Goal: Task Accomplishment & Management: Use online tool/utility

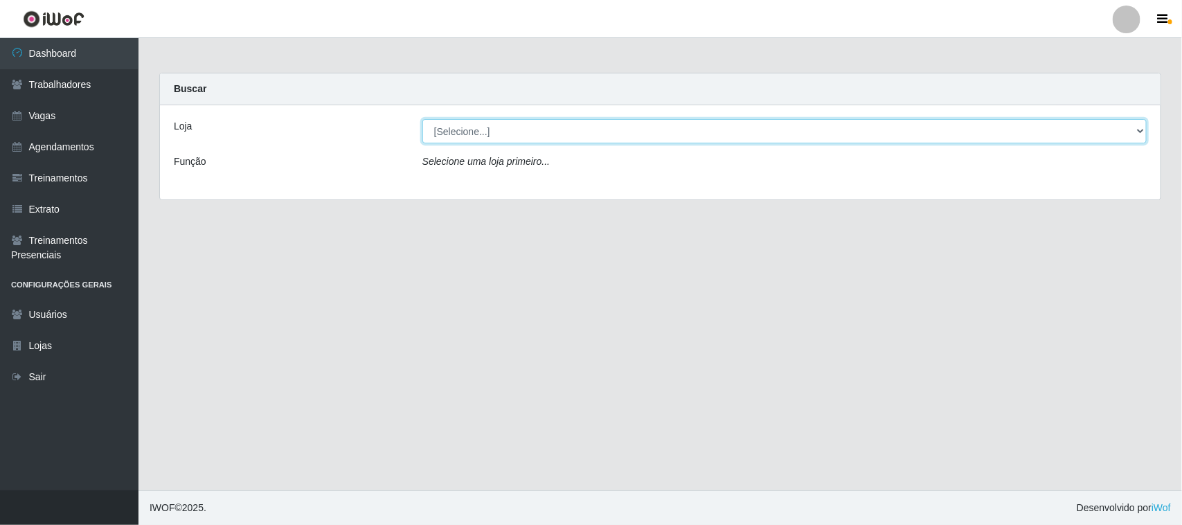
click at [1139, 128] on select "[Selecione...] [GEOGRAPHIC_DATA]" at bounding box center [784, 131] width 724 height 24
select select "65"
click at [422, 119] on select "[Selecione...] [GEOGRAPHIC_DATA]" at bounding box center [784, 131] width 724 height 24
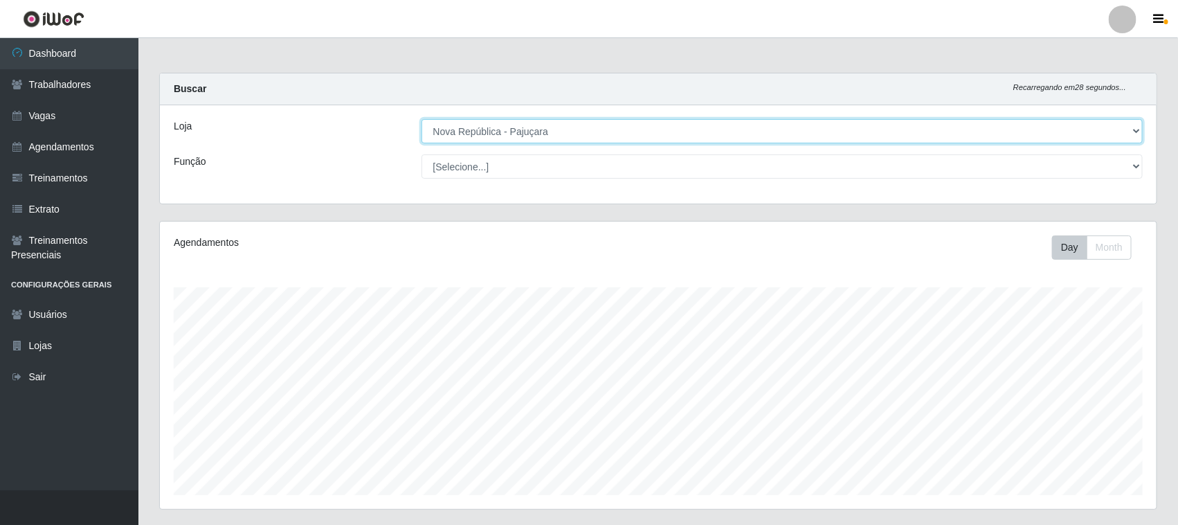
scroll to position [288, 997]
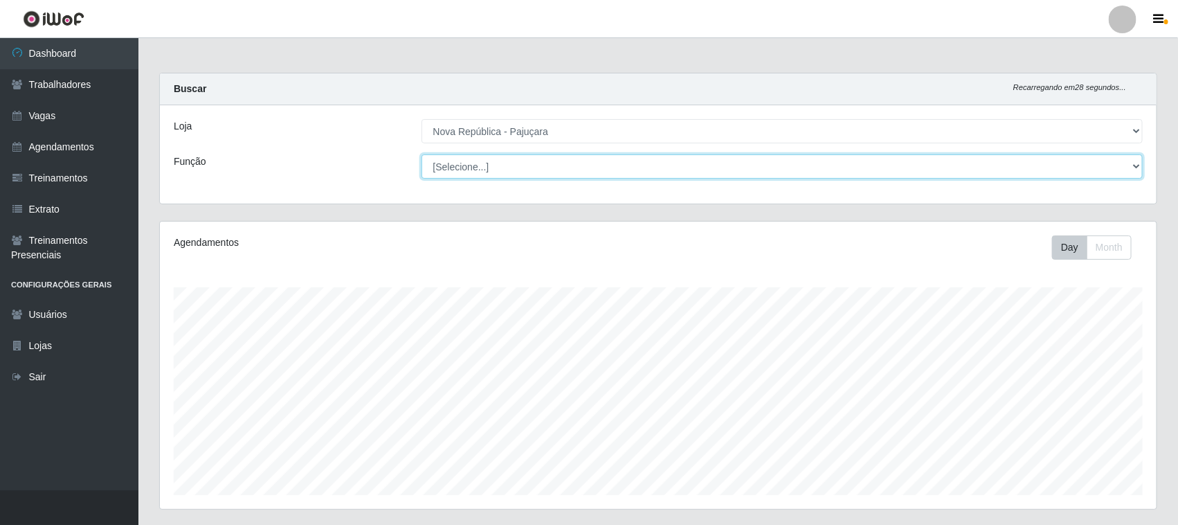
click at [1131, 168] on select "[Selecione...] Balconista Operador de Caixa Repositor" at bounding box center [783, 166] width 722 height 24
select select "22"
click at [422, 154] on select "[Selecione...] Balconista Operador de Caixa Repositor" at bounding box center [783, 166] width 722 height 24
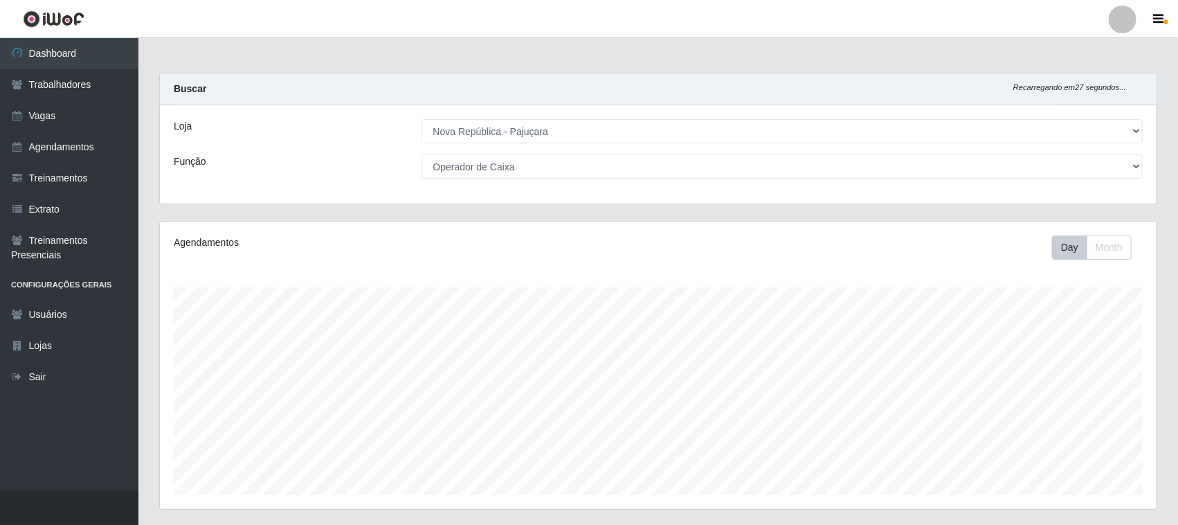
drag, startPoint x: 1106, startPoint y: 174, endPoint x: 1079, endPoint y: 231, distance: 62.5
click at [1079, 231] on div "Agendamentos Day Month" at bounding box center [658, 365] width 997 height 287
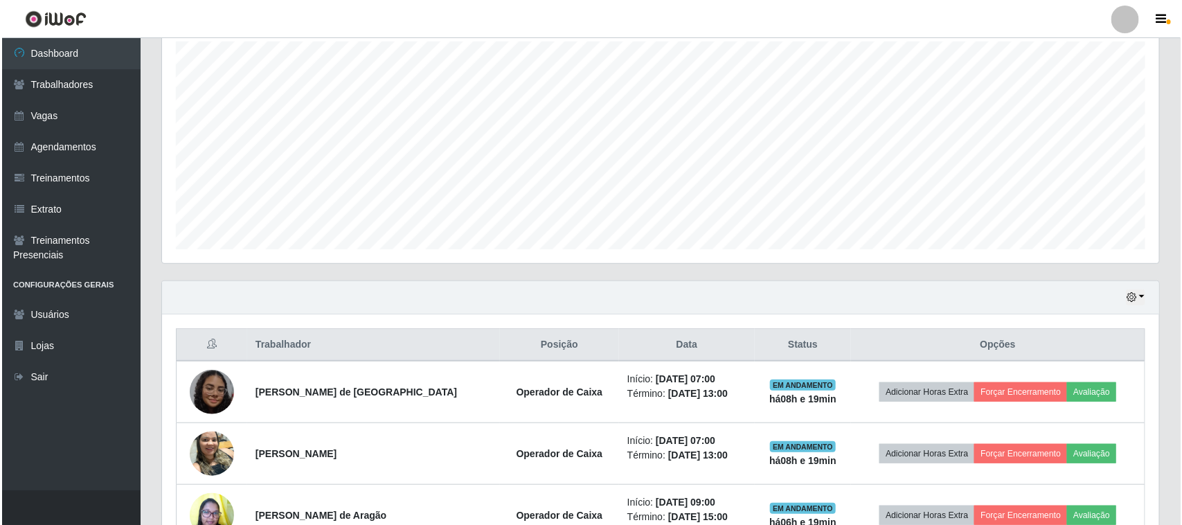
scroll to position [409, 0]
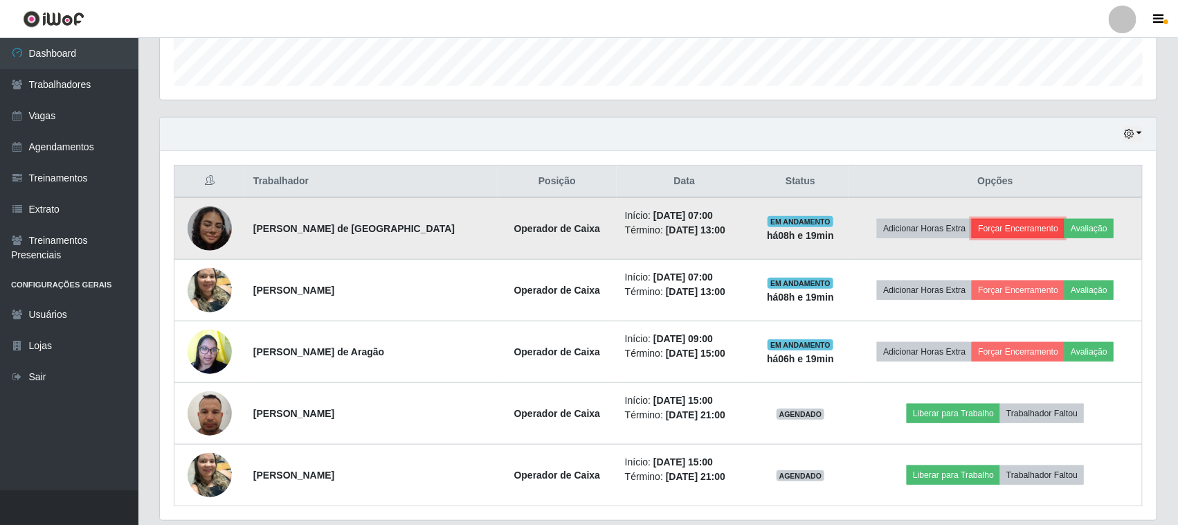
click at [998, 223] on button "Forçar Encerramento" at bounding box center [1018, 228] width 93 height 19
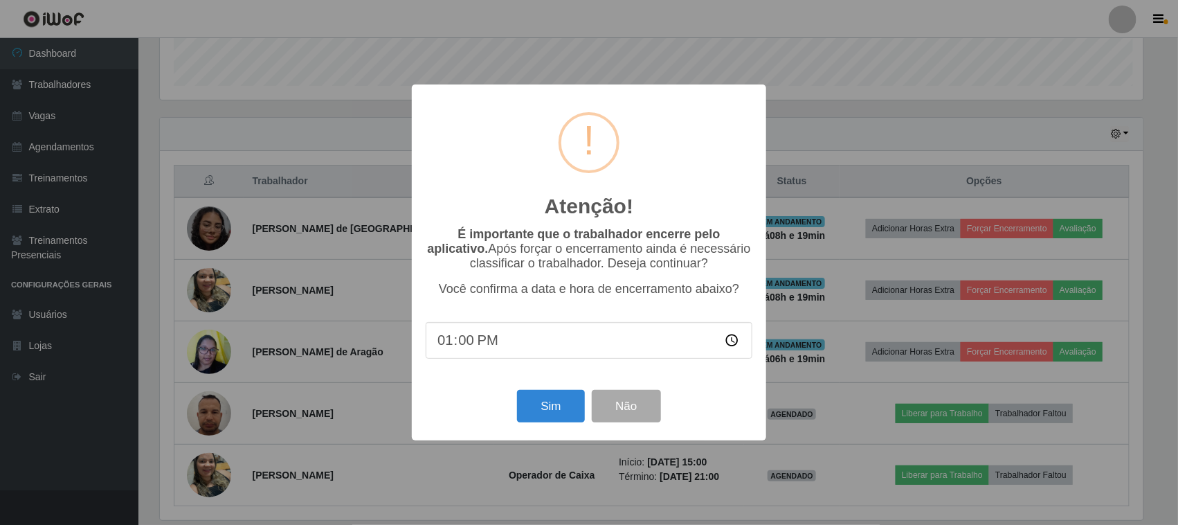
scroll to position [288, 987]
click at [570, 413] on button "Sim" at bounding box center [552, 406] width 67 height 33
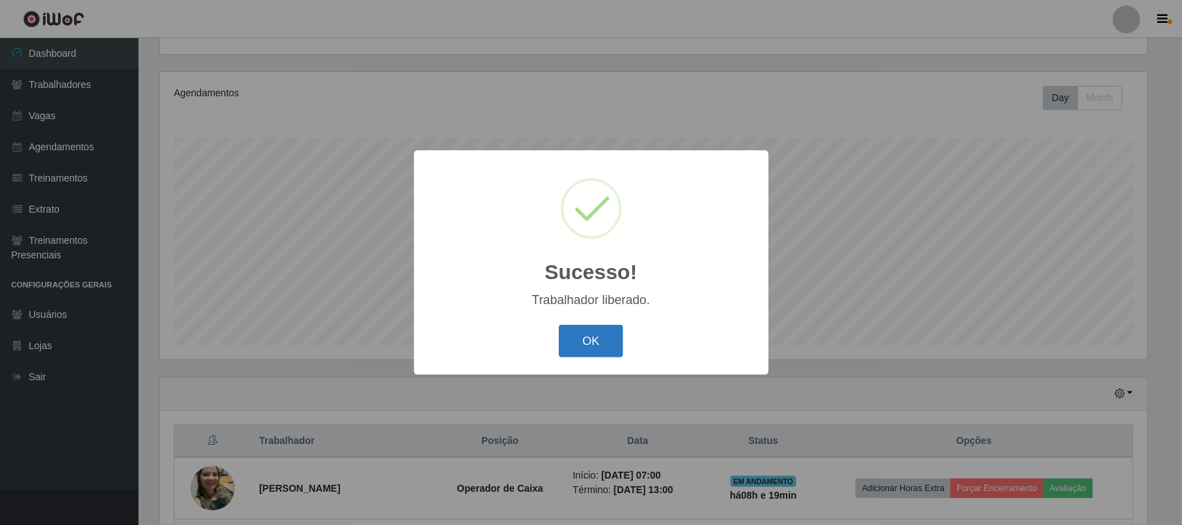
click at [591, 340] on button "OK" at bounding box center [591, 341] width 64 height 33
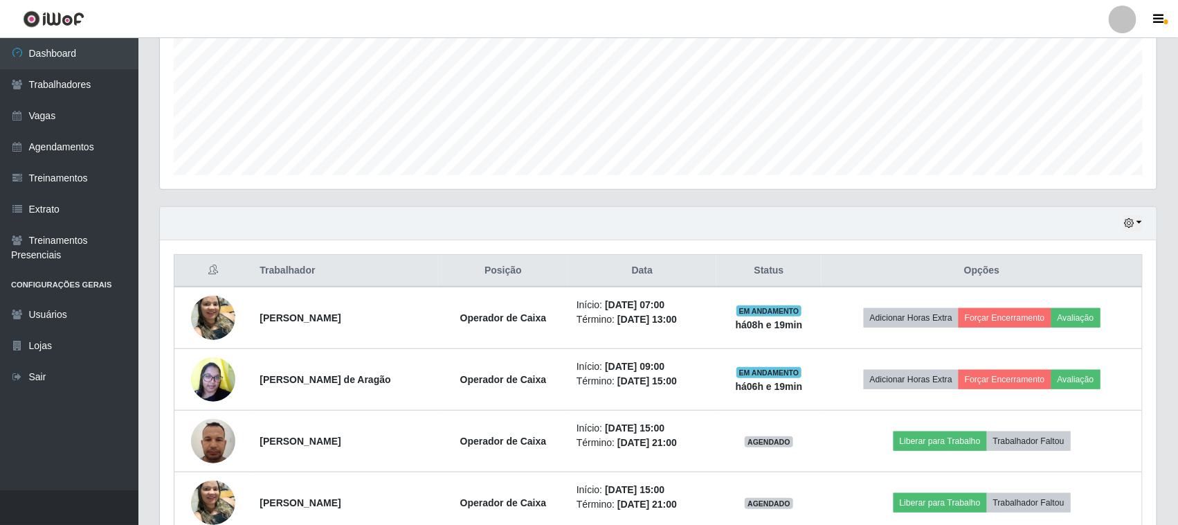
scroll to position [323, 0]
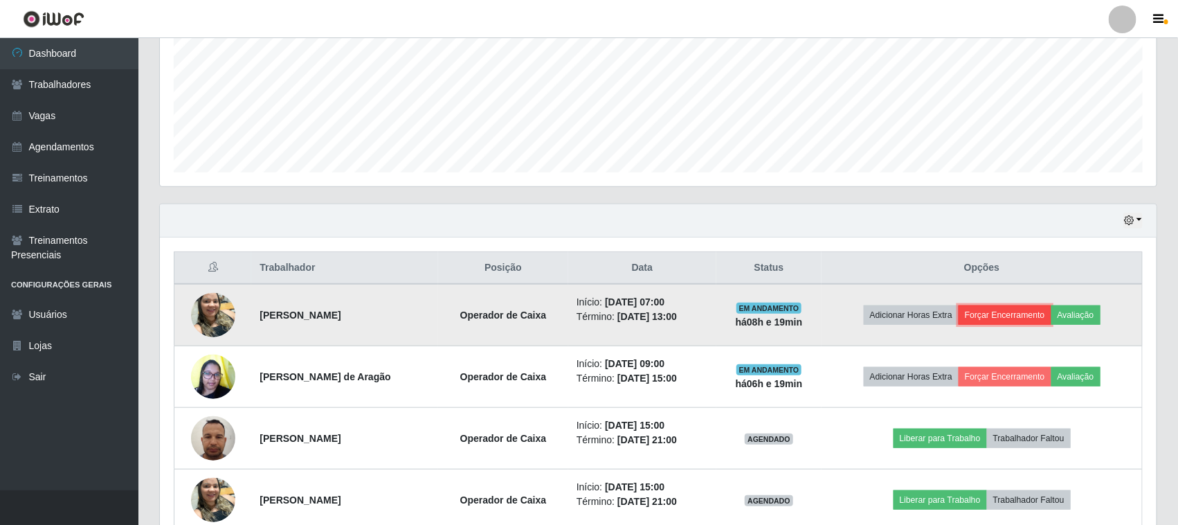
click at [1012, 319] on button "Forçar Encerramento" at bounding box center [1005, 314] width 93 height 19
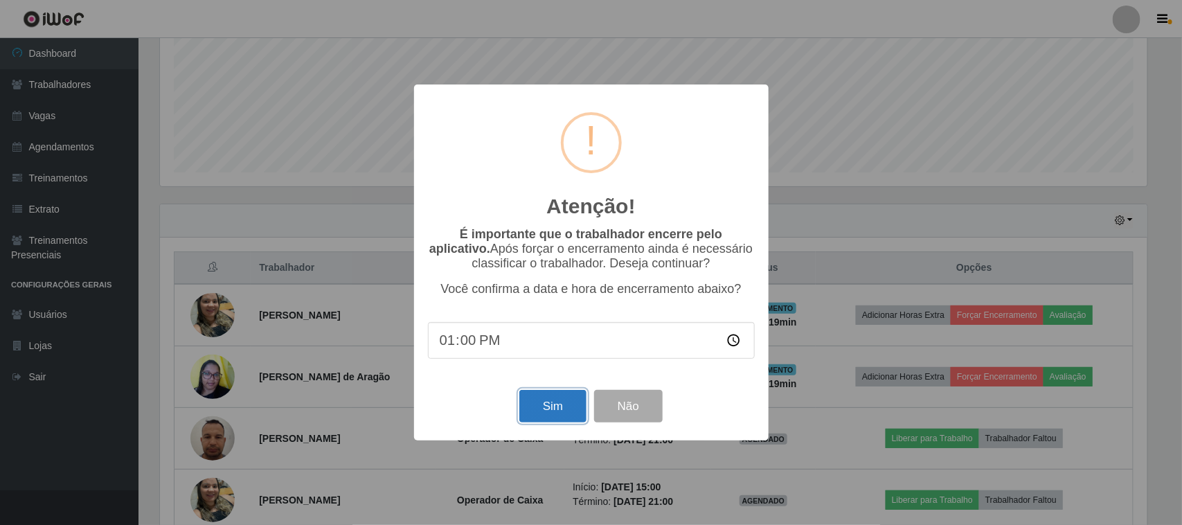
click at [547, 422] on button "Sim" at bounding box center [552, 406] width 67 height 33
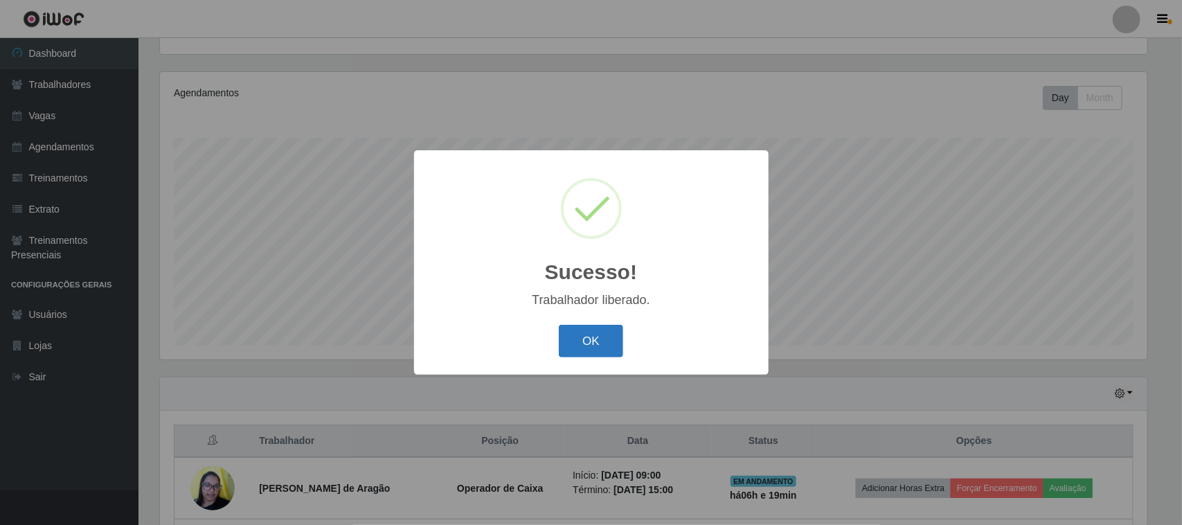
click at [596, 332] on button "OK" at bounding box center [591, 341] width 64 height 33
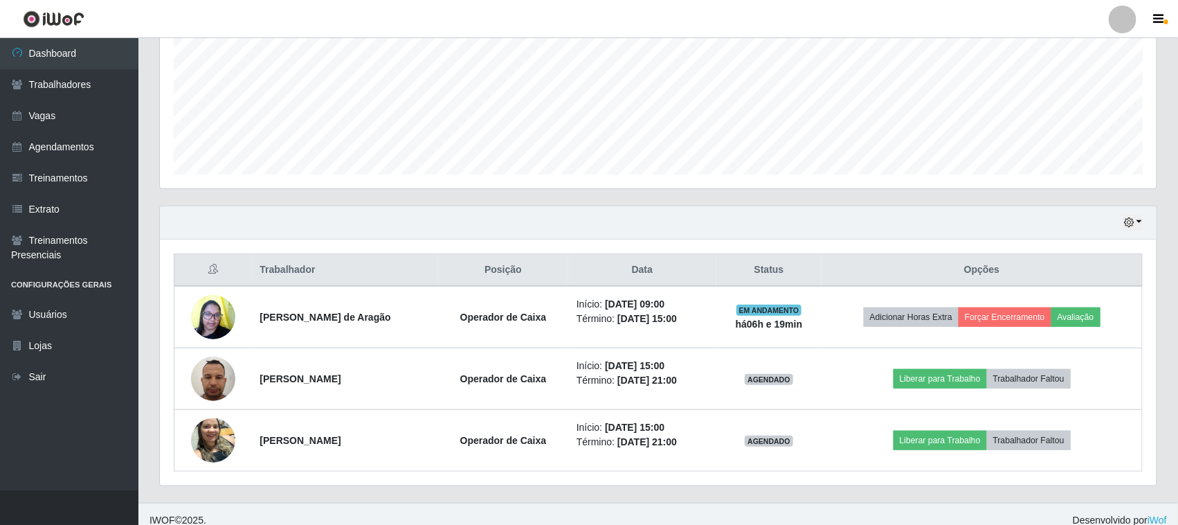
scroll to position [323, 0]
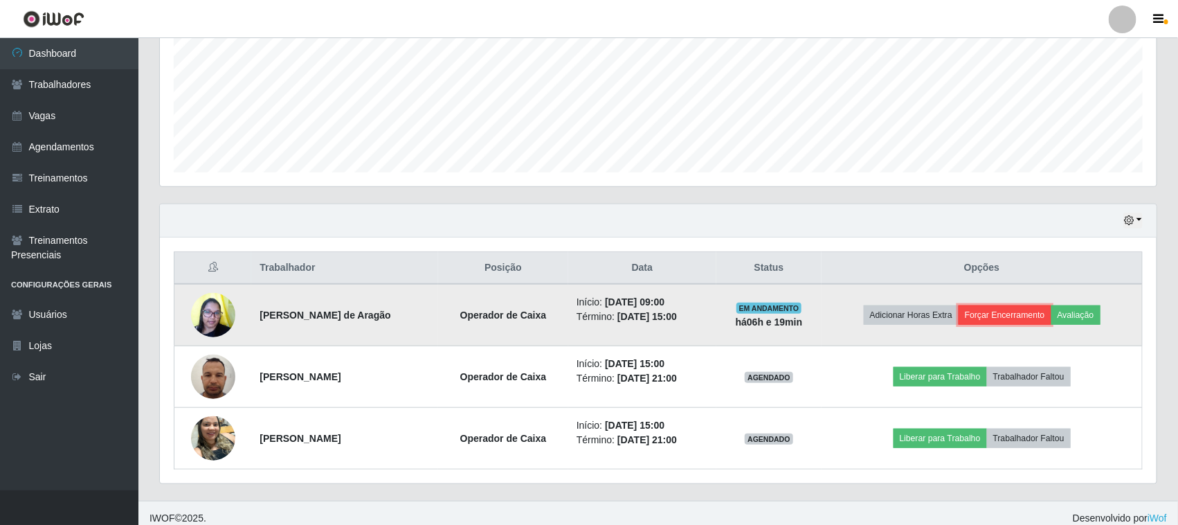
click at [1016, 321] on button "Forçar Encerramento" at bounding box center [1005, 314] width 93 height 19
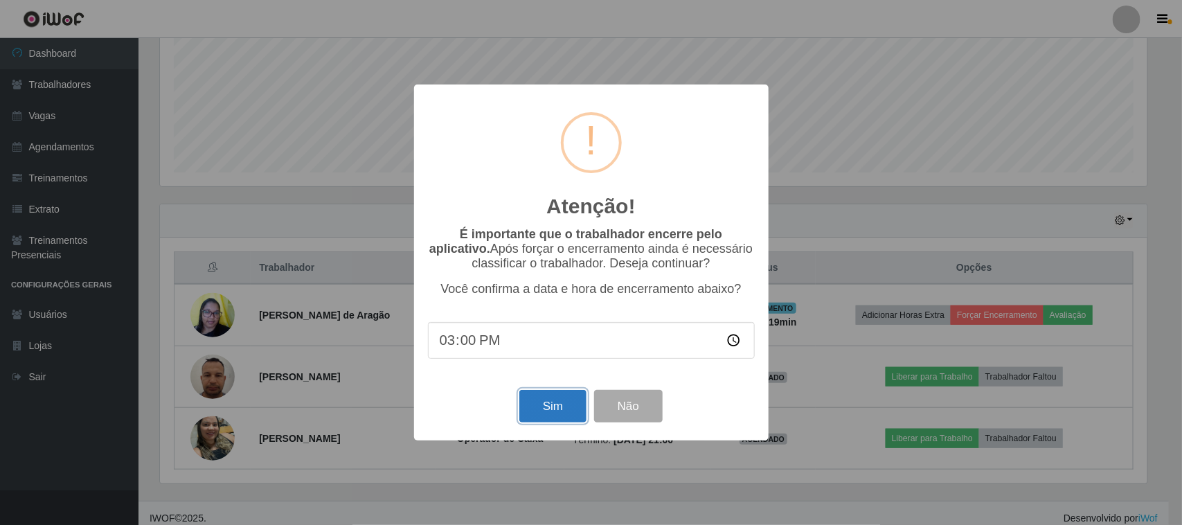
click at [541, 406] on button "Sim" at bounding box center [552, 406] width 67 height 33
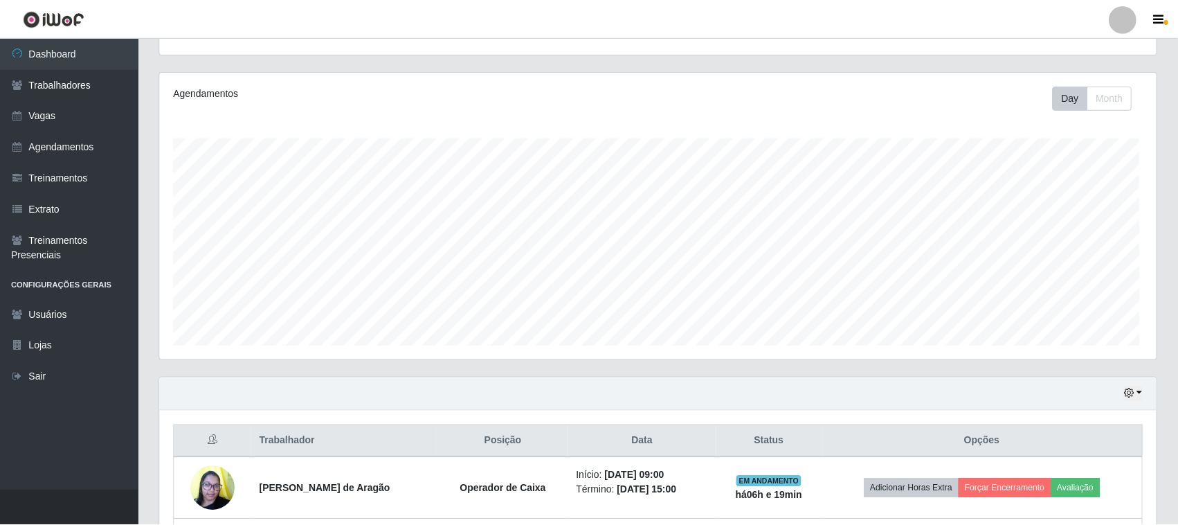
scroll to position [0, 0]
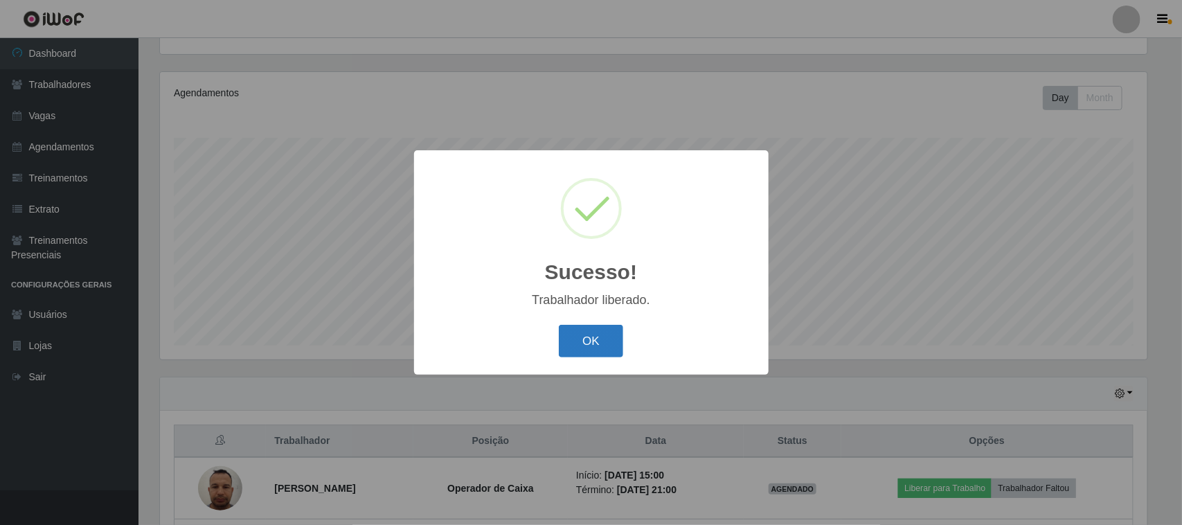
click at [582, 352] on button "OK" at bounding box center [591, 341] width 64 height 33
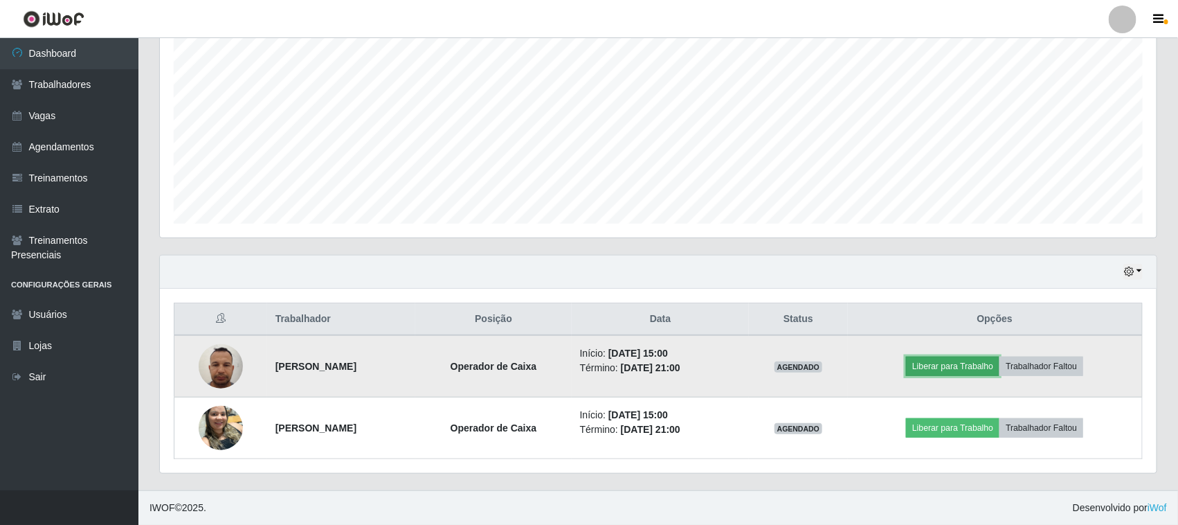
click at [958, 368] on button "Liberar para Trabalho" at bounding box center [952, 366] width 93 height 19
click at [944, 374] on button "Liberar para Trabalho" at bounding box center [952, 366] width 93 height 19
click at [958, 365] on button "Liberar para Trabalho" at bounding box center [952, 366] width 93 height 19
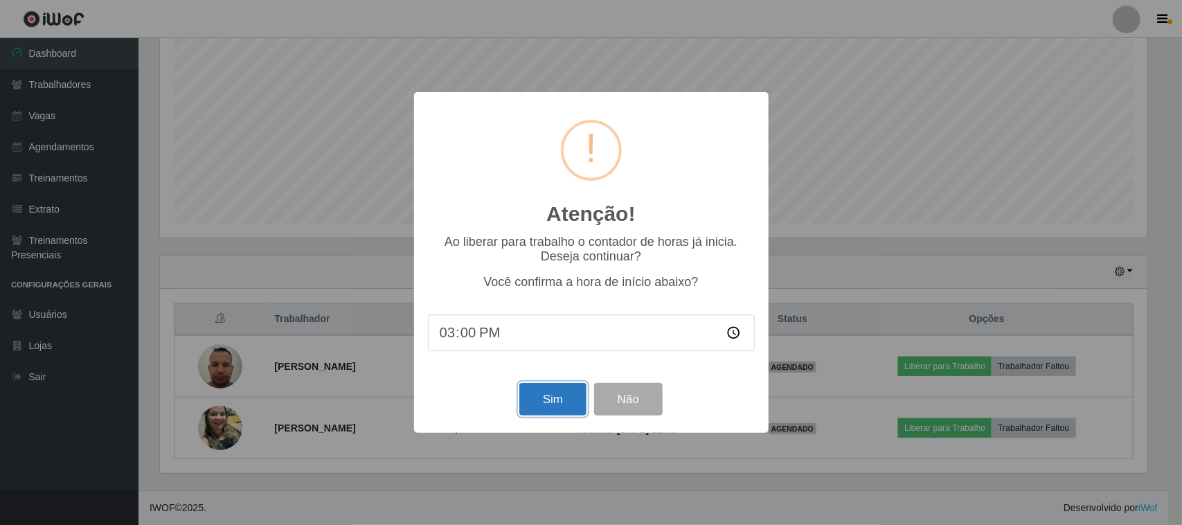
click at [548, 395] on button "Sim" at bounding box center [552, 399] width 67 height 33
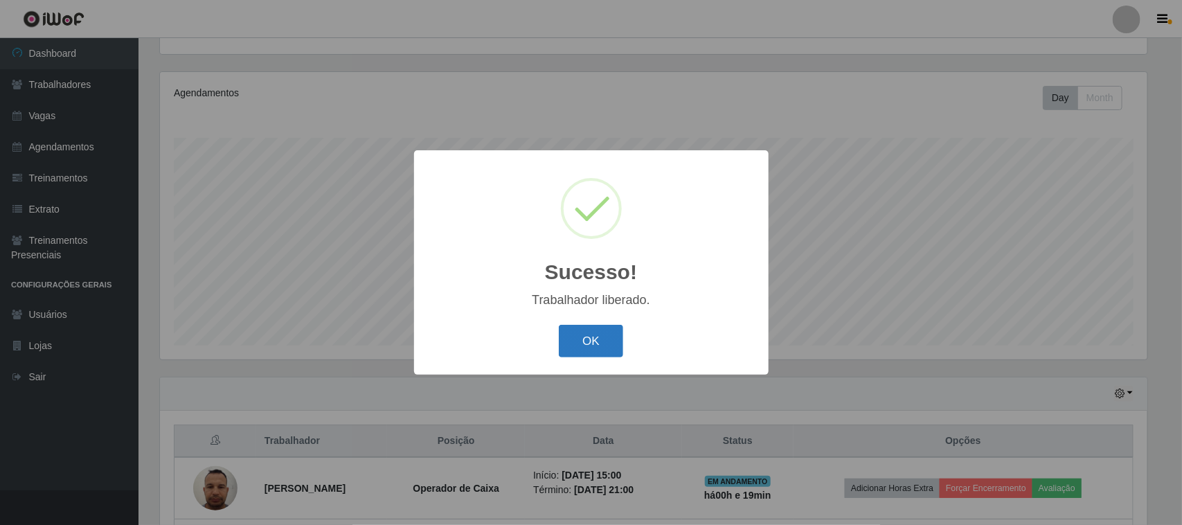
click at [568, 348] on button "OK" at bounding box center [591, 341] width 64 height 33
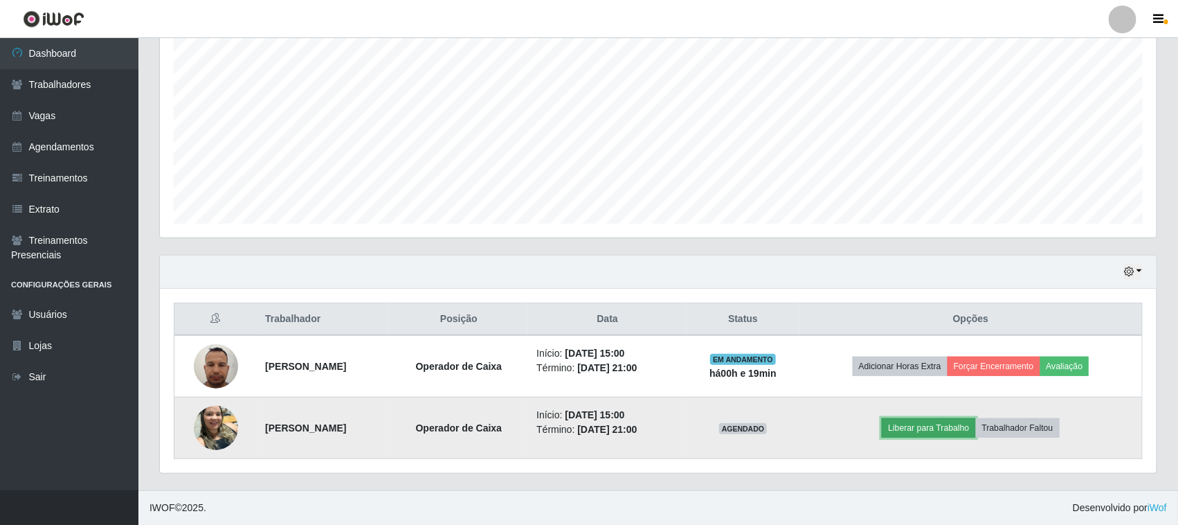
click at [956, 431] on button "Liberar para Trabalho" at bounding box center [928, 427] width 93 height 19
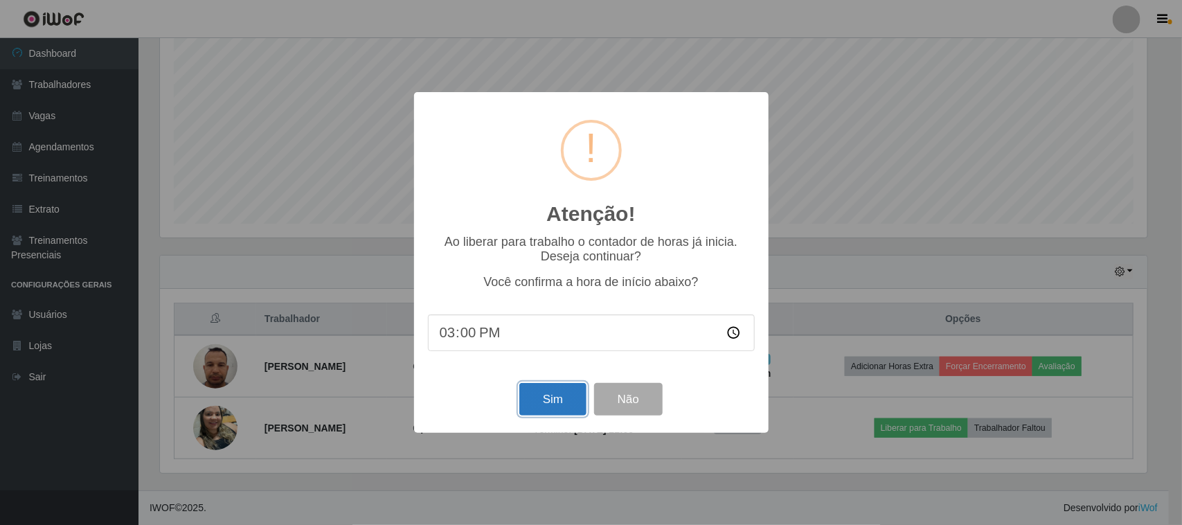
click at [537, 397] on button "Sim" at bounding box center [552, 399] width 67 height 33
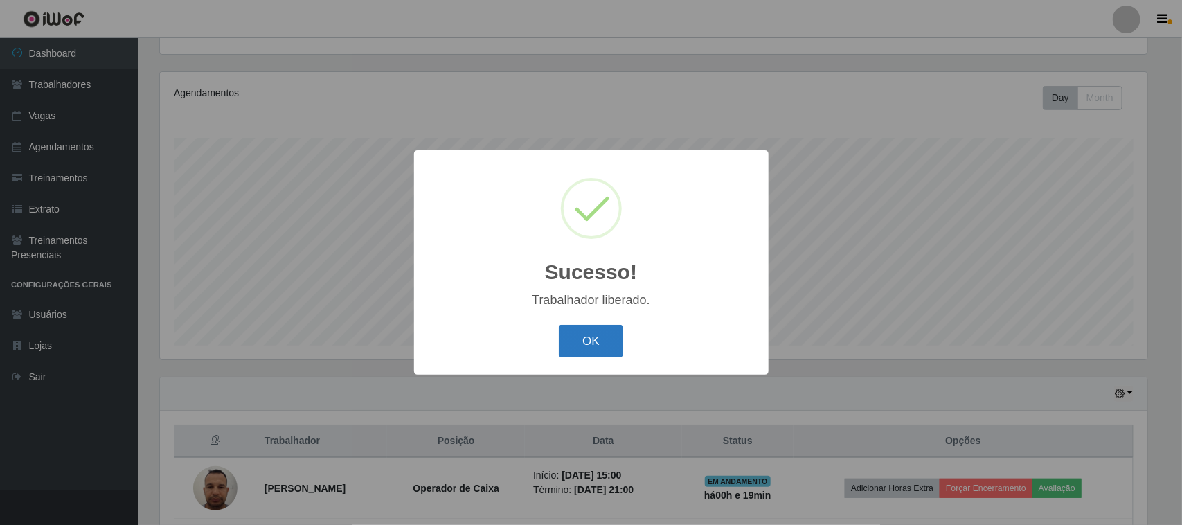
click at [575, 338] on button "OK" at bounding box center [591, 341] width 64 height 33
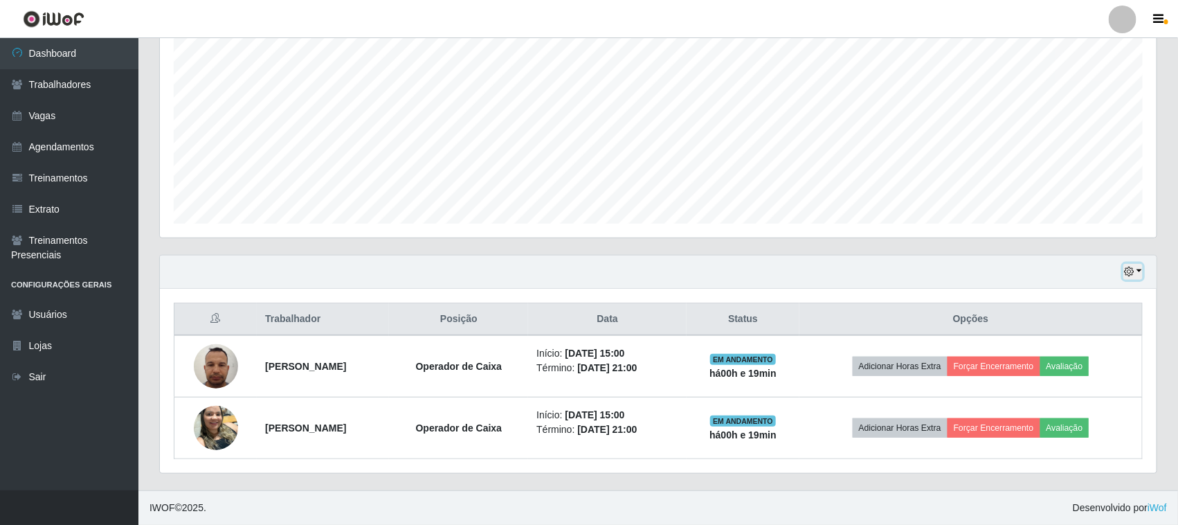
click at [1142, 272] on button "button" at bounding box center [1133, 272] width 19 height 16
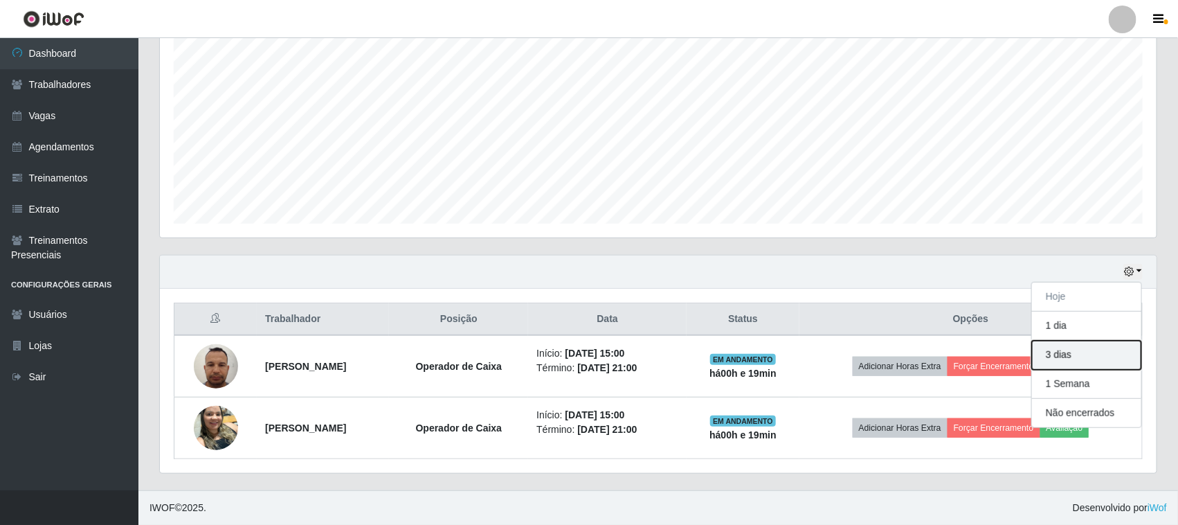
click at [1070, 353] on button "3 dias" at bounding box center [1086, 355] width 109 height 29
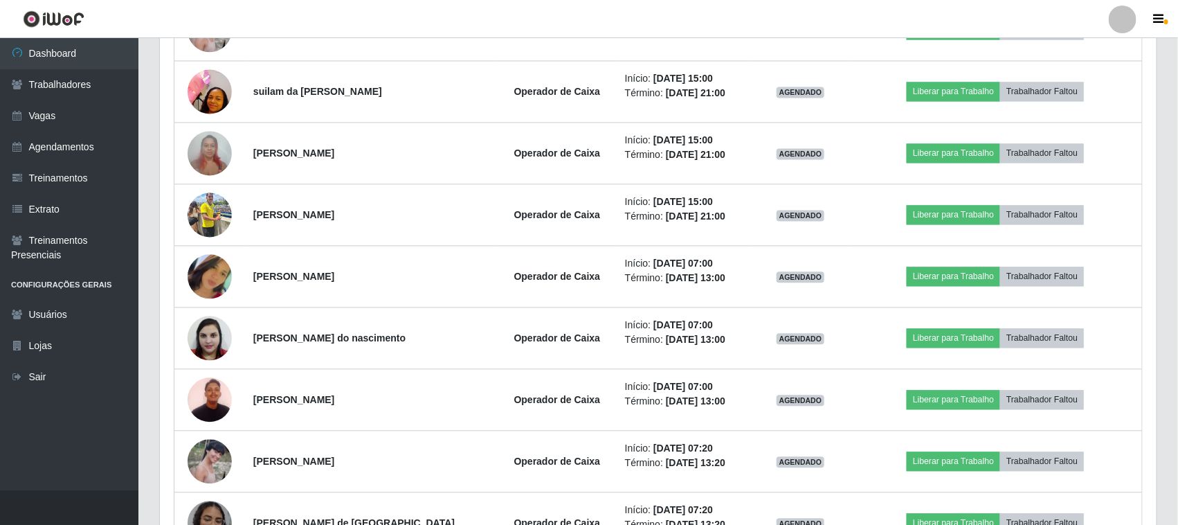
scroll to position [1311, 0]
